Goal: Obtain resource: Download file/media

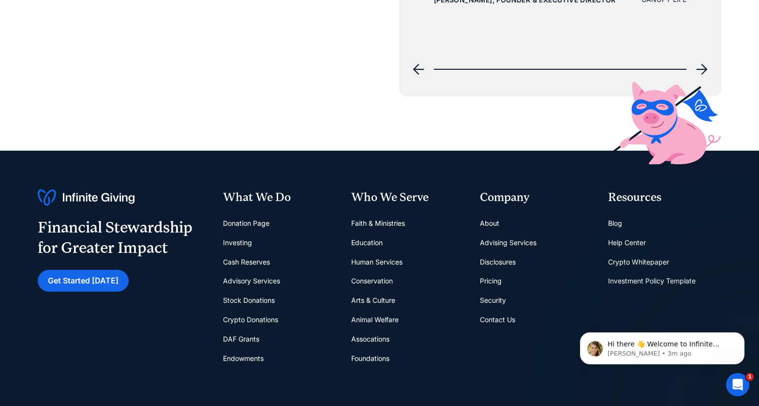
scroll to position [3920, 0]
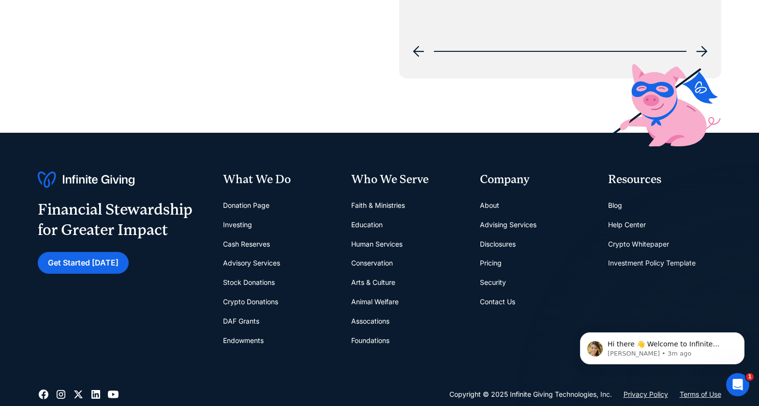
click at [632, 251] on link "Crypto Whitepaper" at bounding box center [638, 243] width 61 height 19
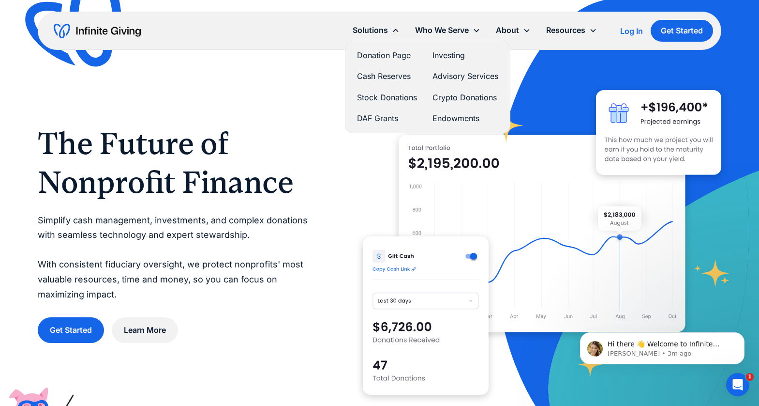
click at [378, 58] on link "Donation Page" at bounding box center [387, 55] width 60 height 13
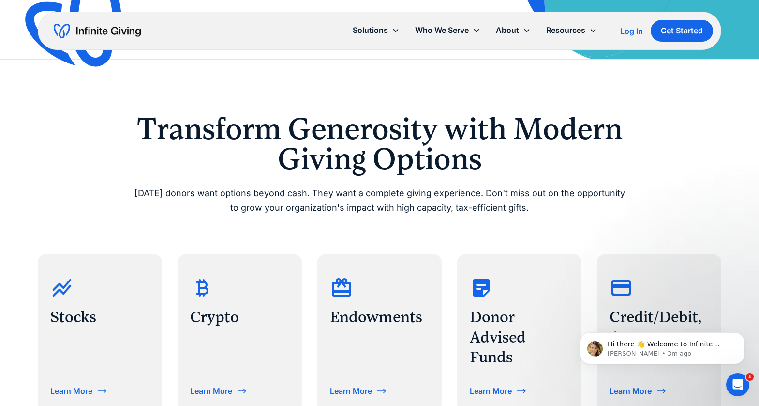
scroll to position [387, 0]
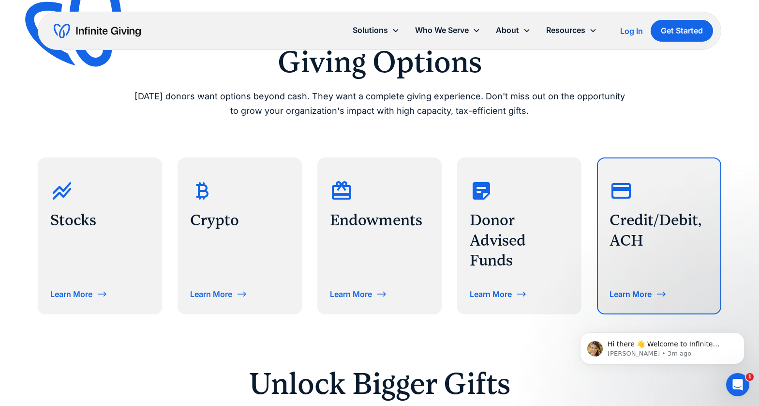
click at [646, 219] on h3 "Credit/Debit, ACH" at bounding box center [659, 230] width 99 height 40
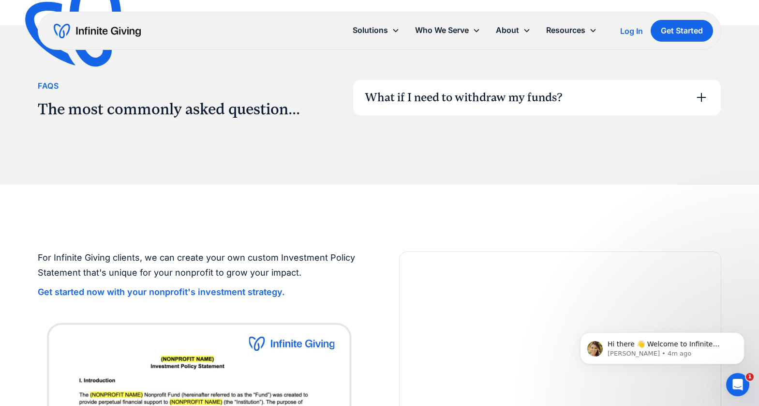
scroll to position [1549, 0]
click at [702, 94] on icon at bounding box center [701, 96] width 9 height 9
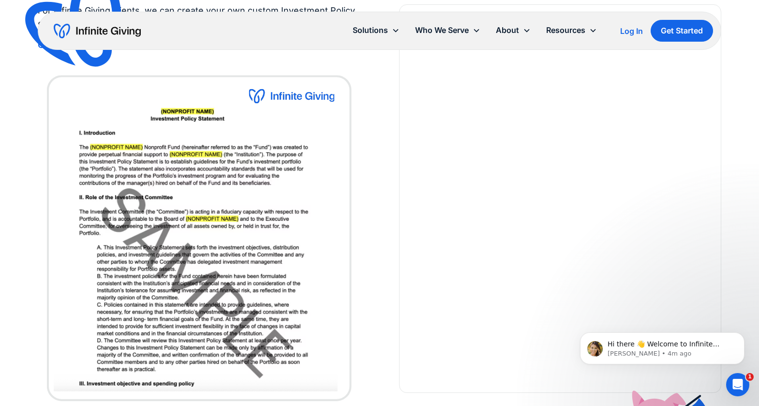
scroll to position [1694, 0]
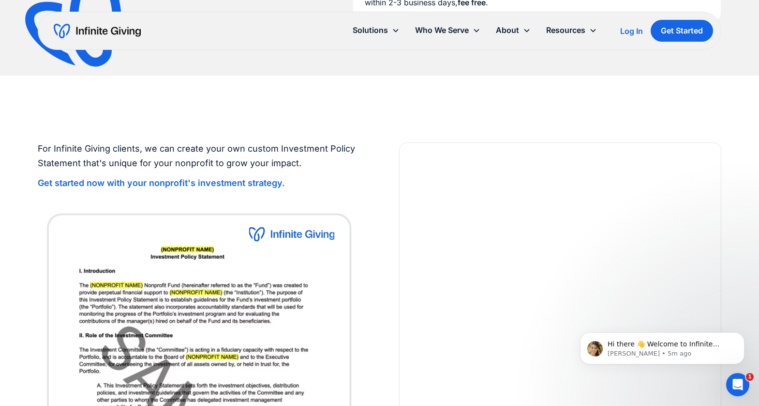
click at [457, 148] on div at bounding box center [560, 336] width 322 height 388
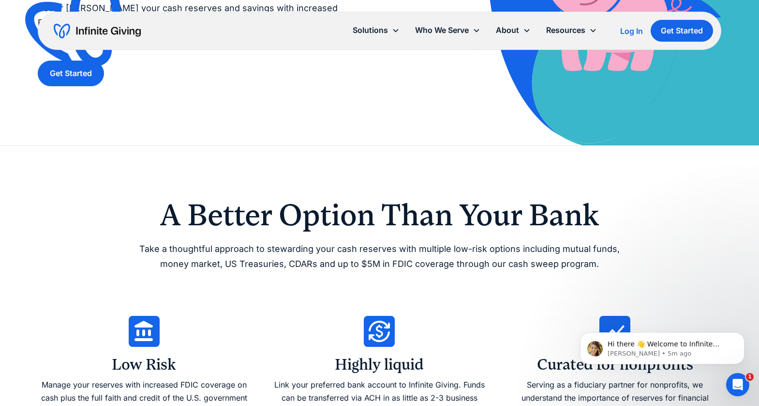
scroll to position [0, 0]
